Goal: Task Accomplishment & Management: Manage account settings

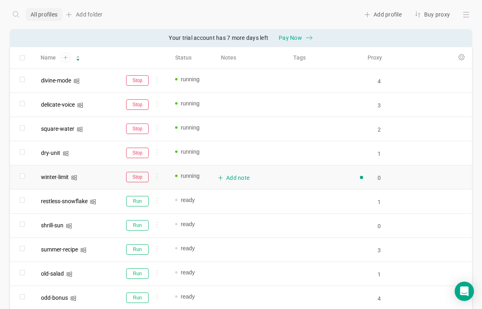
click at [233, 178] on div "Add note" at bounding box center [251, 177] width 66 height 15
click at [233, 151] on div "Add note" at bounding box center [251, 153] width 66 height 15
click at [232, 126] on div "Add note" at bounding box center [251, 129] width 66 height 15
click at [230, 106] on div "Add note" at bounding box center [251, 105] width 66 height 15
click at [233, 84] on div "Add note" at bounding box center [251, 81] width 66 height 15
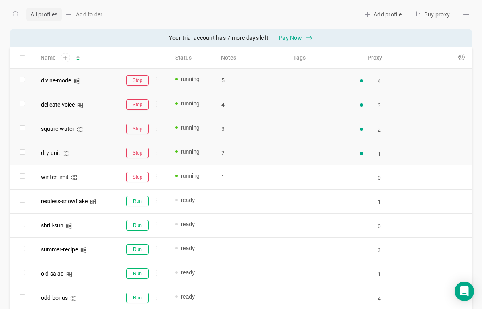
click at [277, 10] on div "Add profile Buy proxy" at bounding box center [289, 14] width 367 height 13
